Goal: Transaction & Acquisition: Purchase product/service

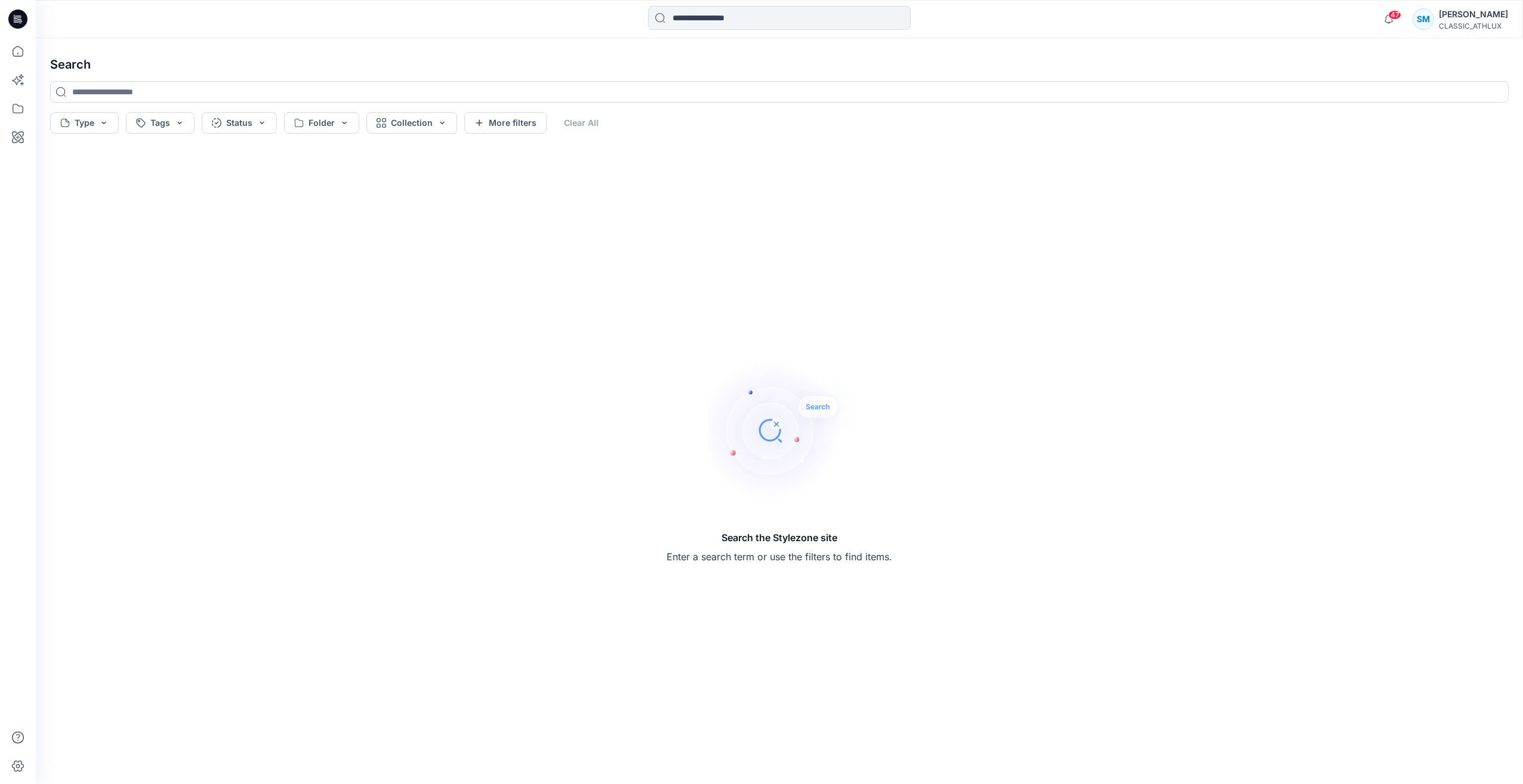
click at [21, 15] on icon at bounding box center [18, 19] width 19 height 19
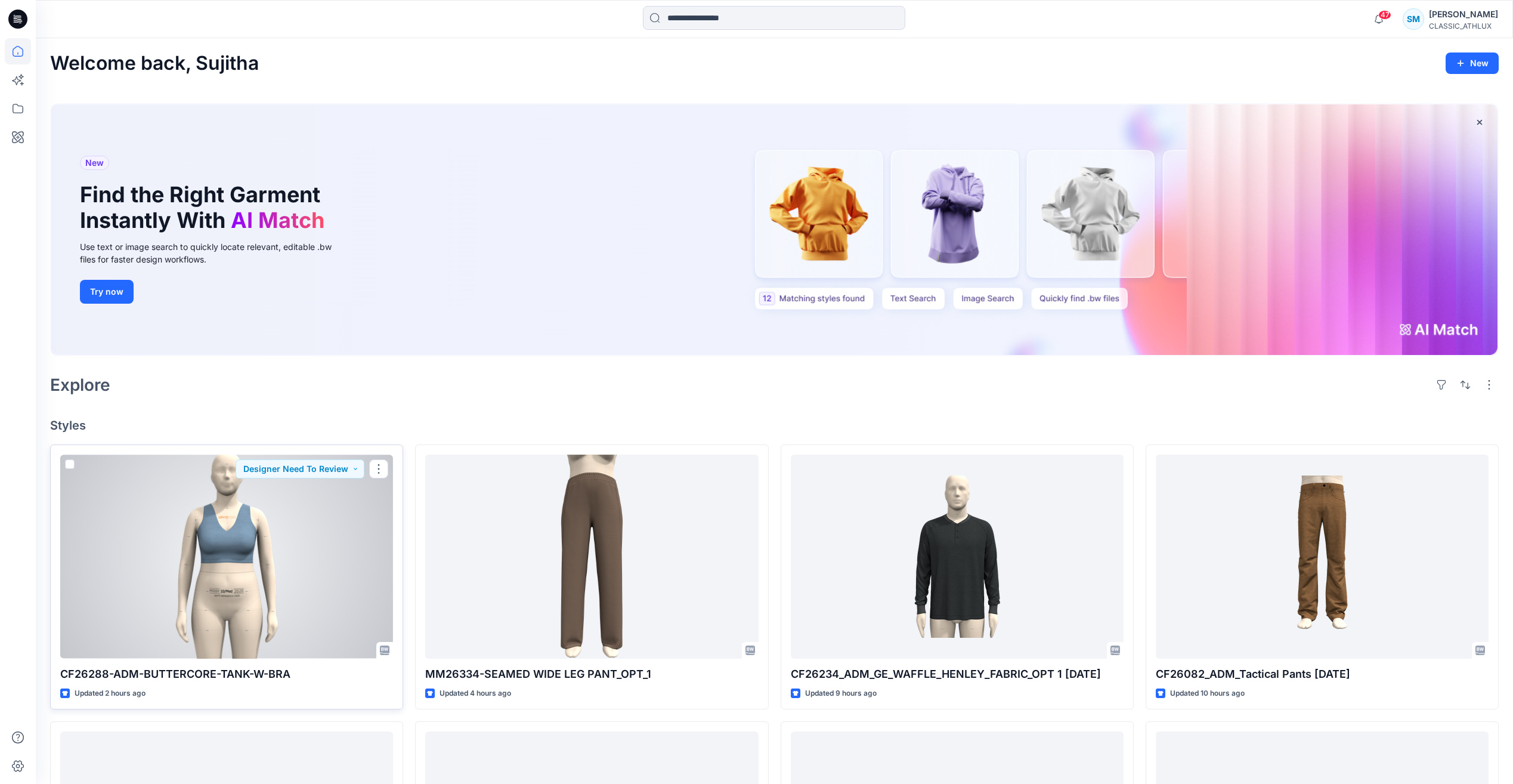
click at [299, 575] on div at bounding box center [226, 556] width 333 height 203
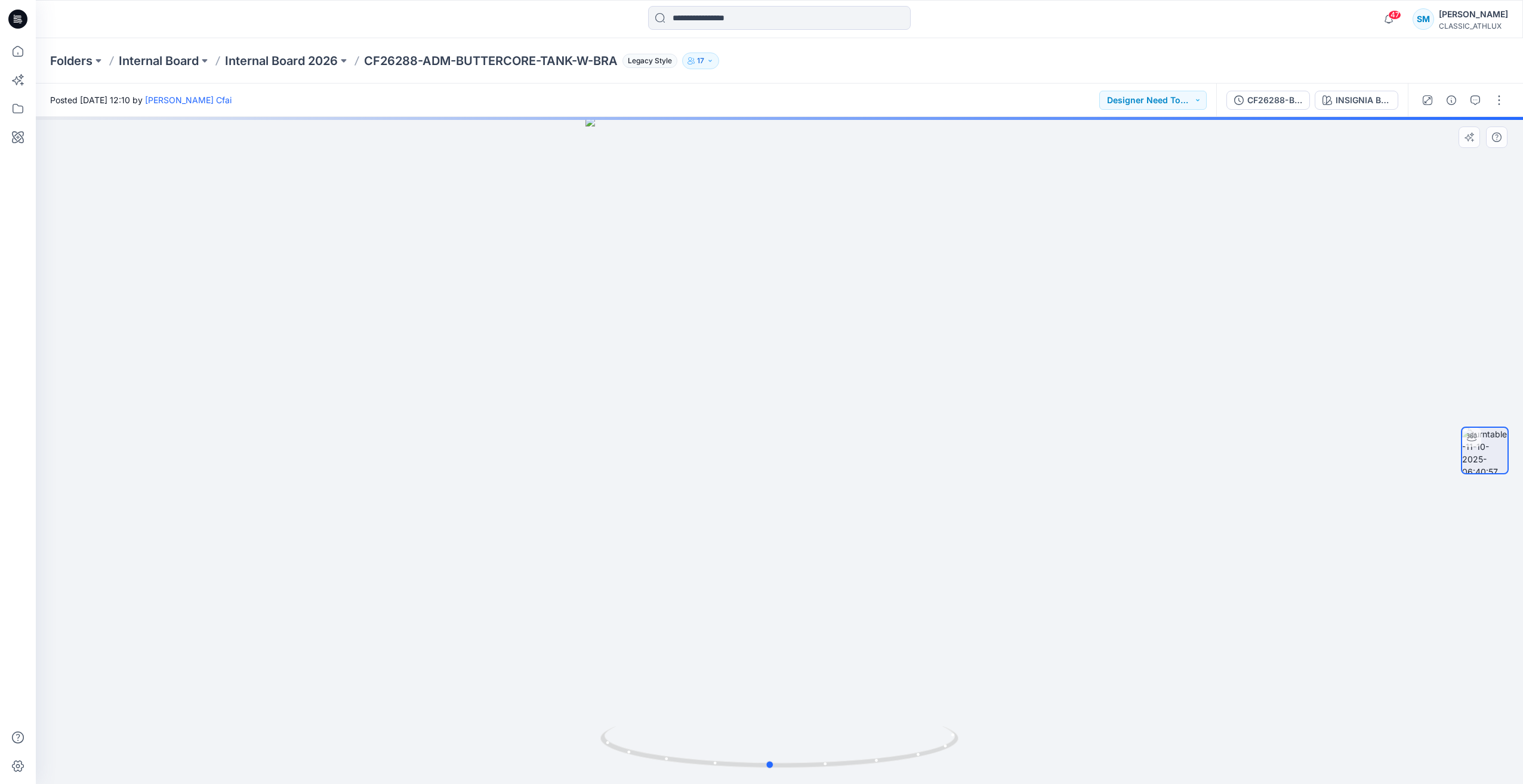
drag, startPoint x: 546, startPoint y: 578, endPoint x: 550, endPoint y: 628, distance: 50.2
click at [539, 585] on div at bounding box center [779, 450] width 1487 height 667
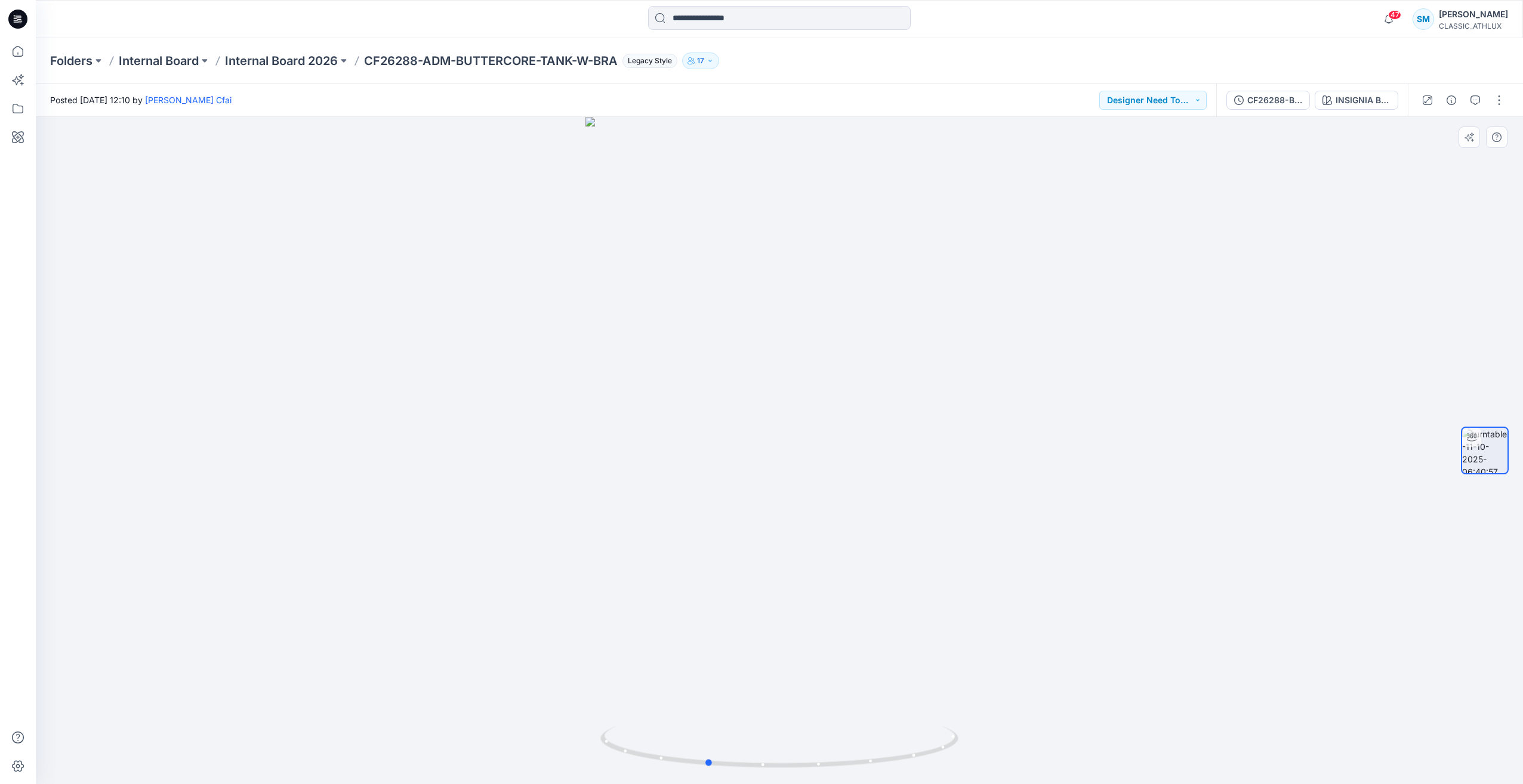
drag, startPoint x: 567, startPoint y: 630, endPoint x: 508, endPoint y: 616, distance: 60.6
click at [508, 616] on div at bounding box center [779, 450] width 1487 height 667
drag, startPoint x: 527, startPoint y: 353, endPoint x: 287, endPoint y: 323, distance: 241.9
click at [287, 323] on div at bounding box center [779, 450] width 1487 height 667
